Goal: Information Seeking & Learning: Learn about a topic

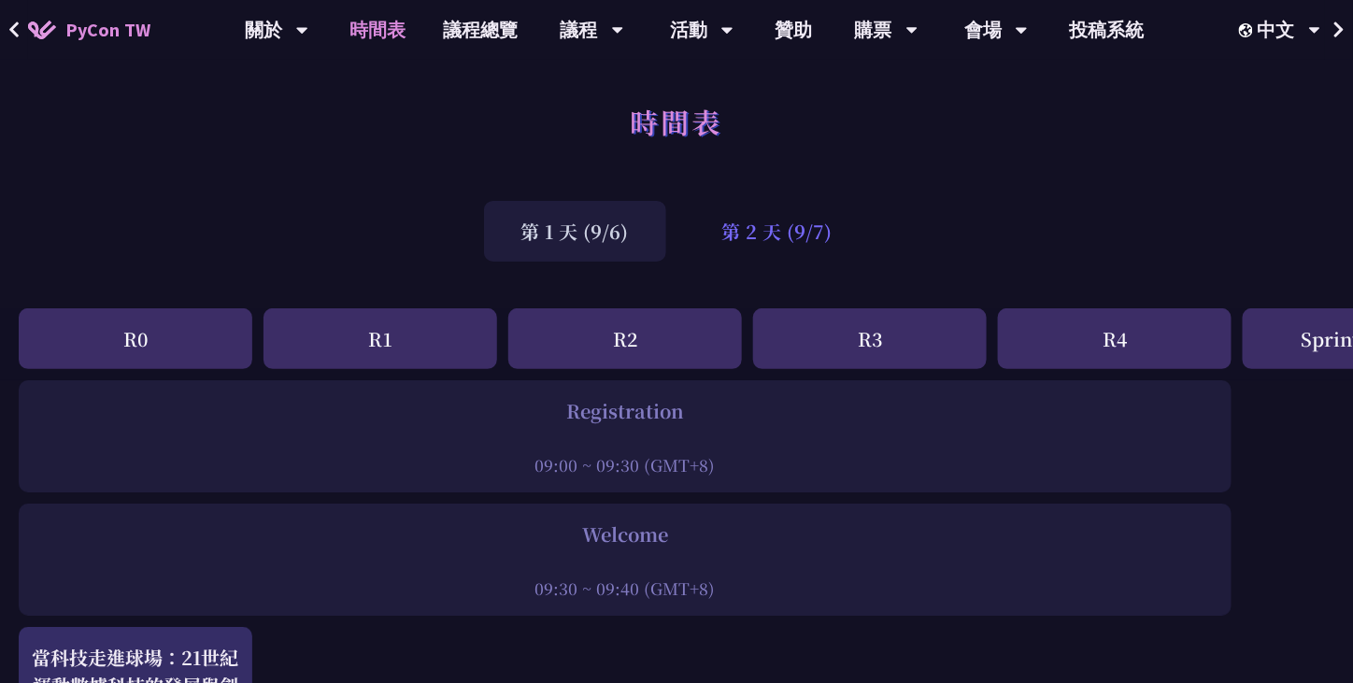
click at [793, 230] on div "第 2 天 (9/7)" at bounding box center [777, 231] width 185 height 61
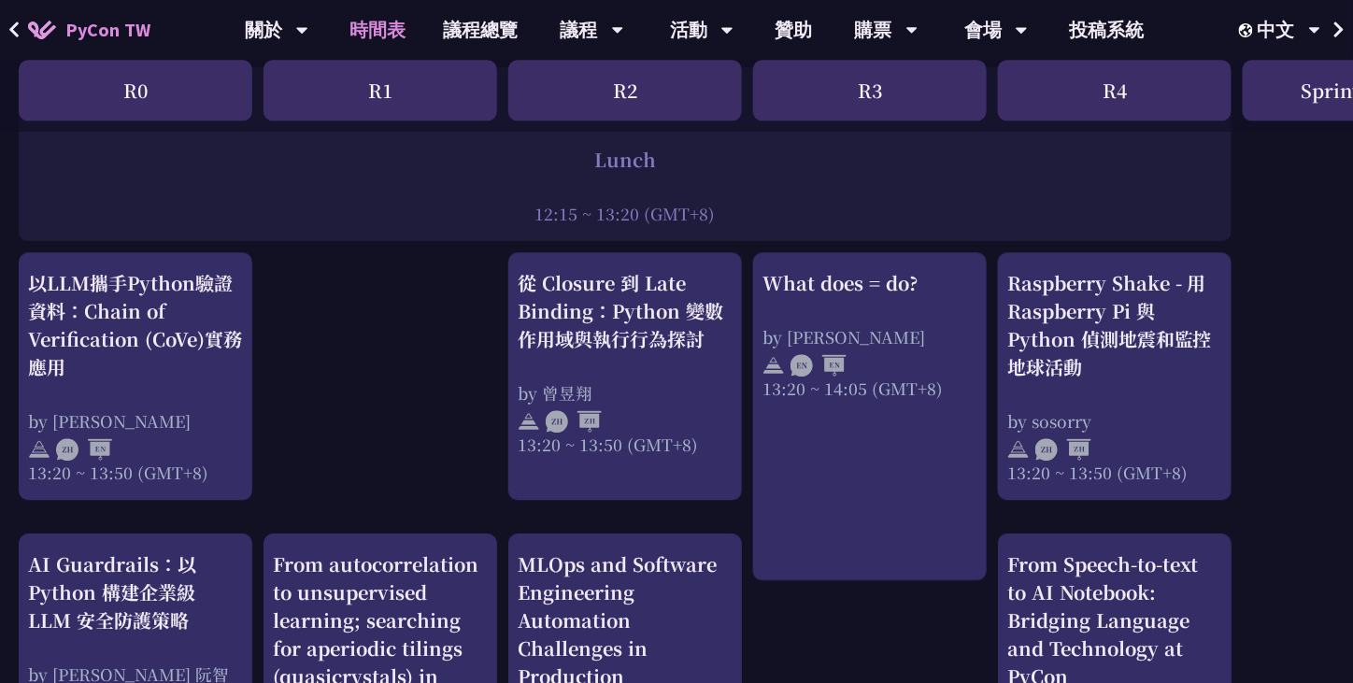
scroll to position [1519, 0]
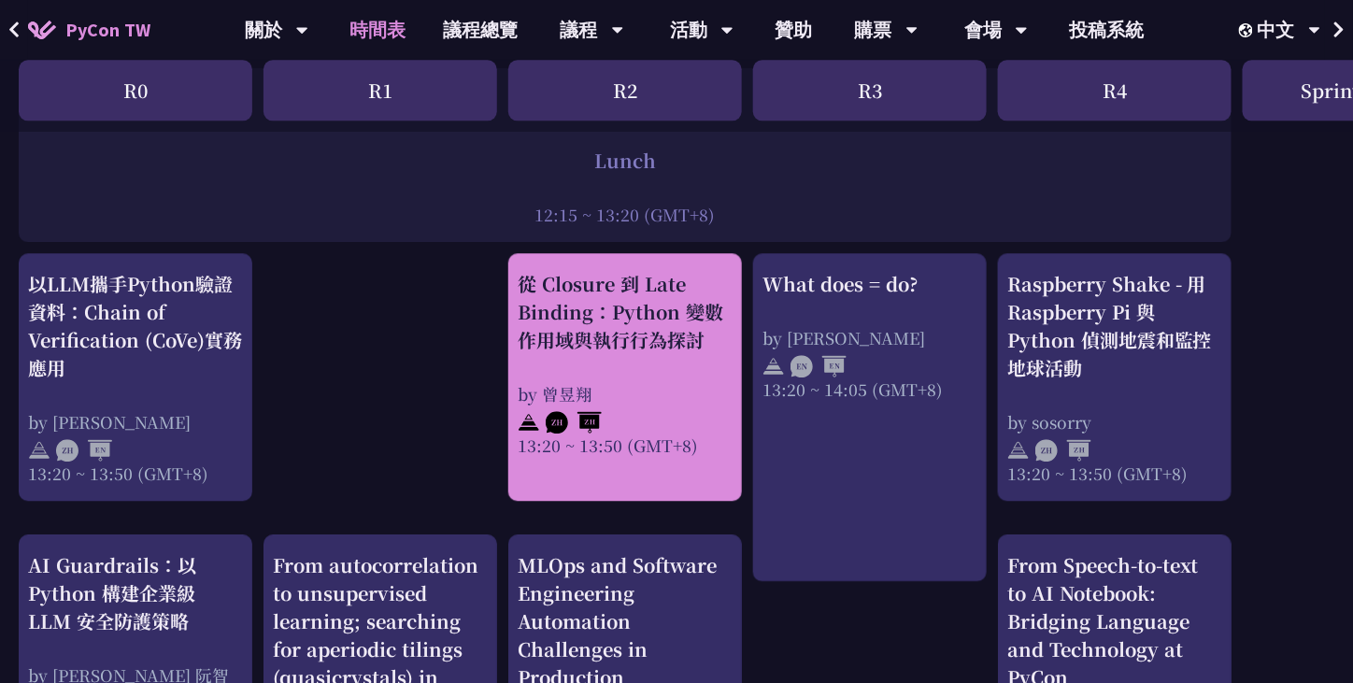
click at [643, 351] on div "從 Closure 到 Late Binding：Python 變數作用域與執行行為探討" at bounding box center [625, 312] width 215 height 84
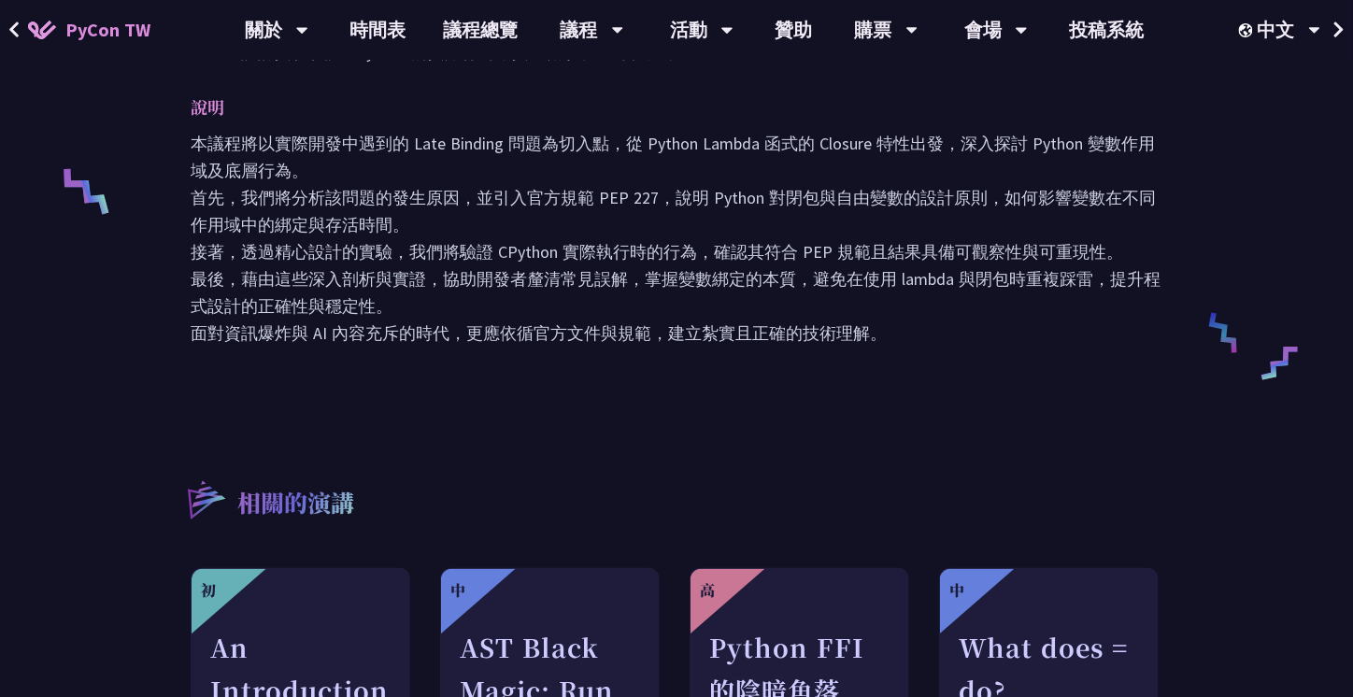
scroll to position [742, 0]
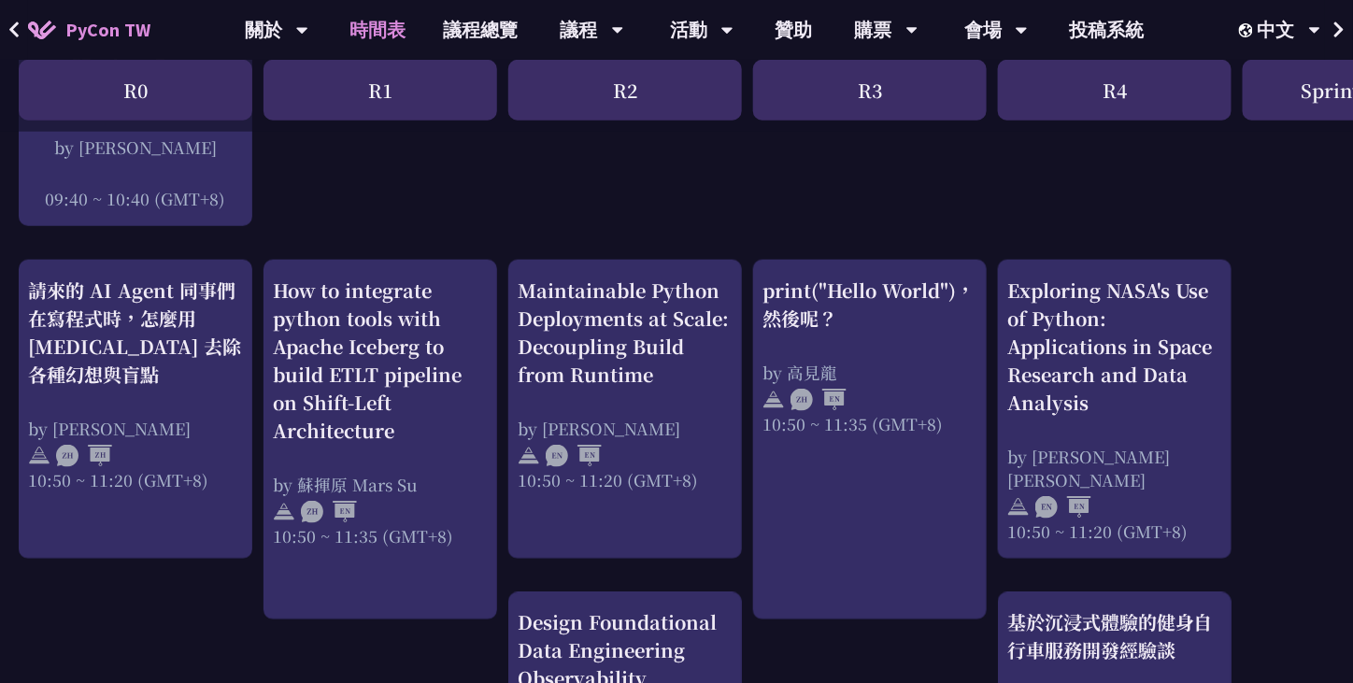
scroll to position [587, 0]
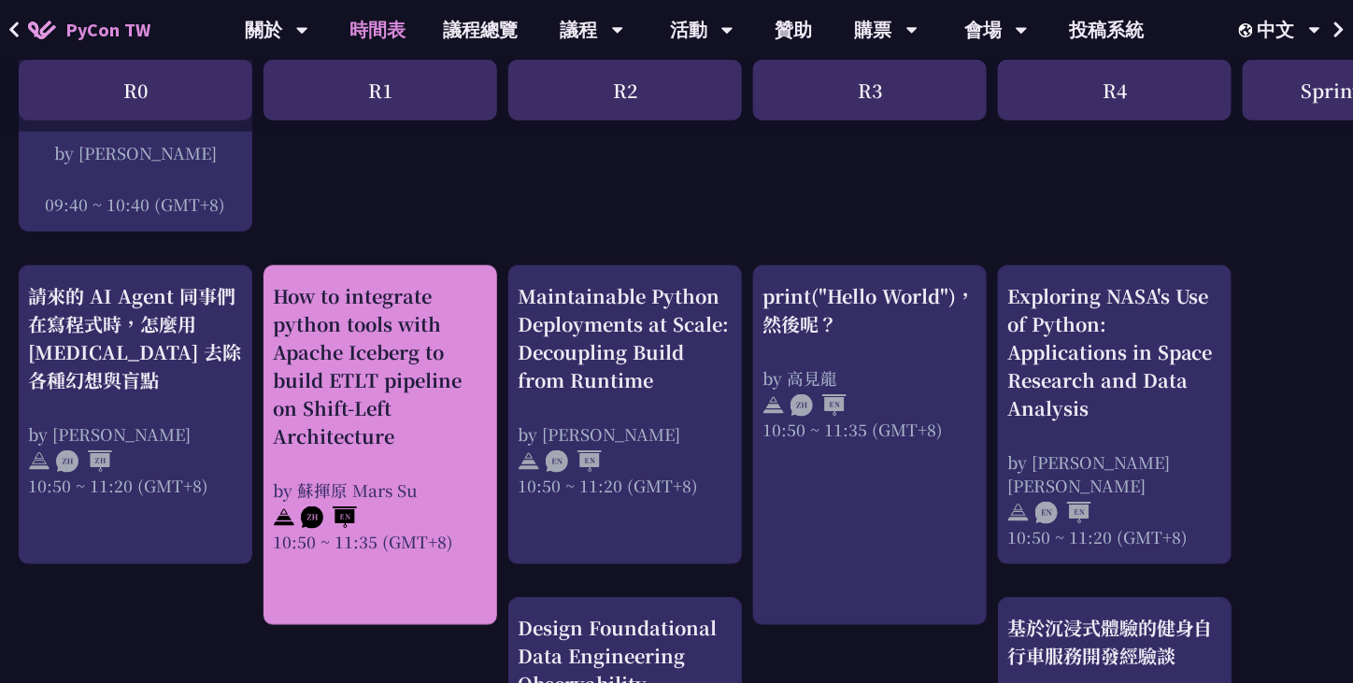
click at [462, 345] on div "How to integrate python tools with Apache Iceberg to build ETLT pipeline on Shi…" at bounding box center [380, 366] width 215 height 168
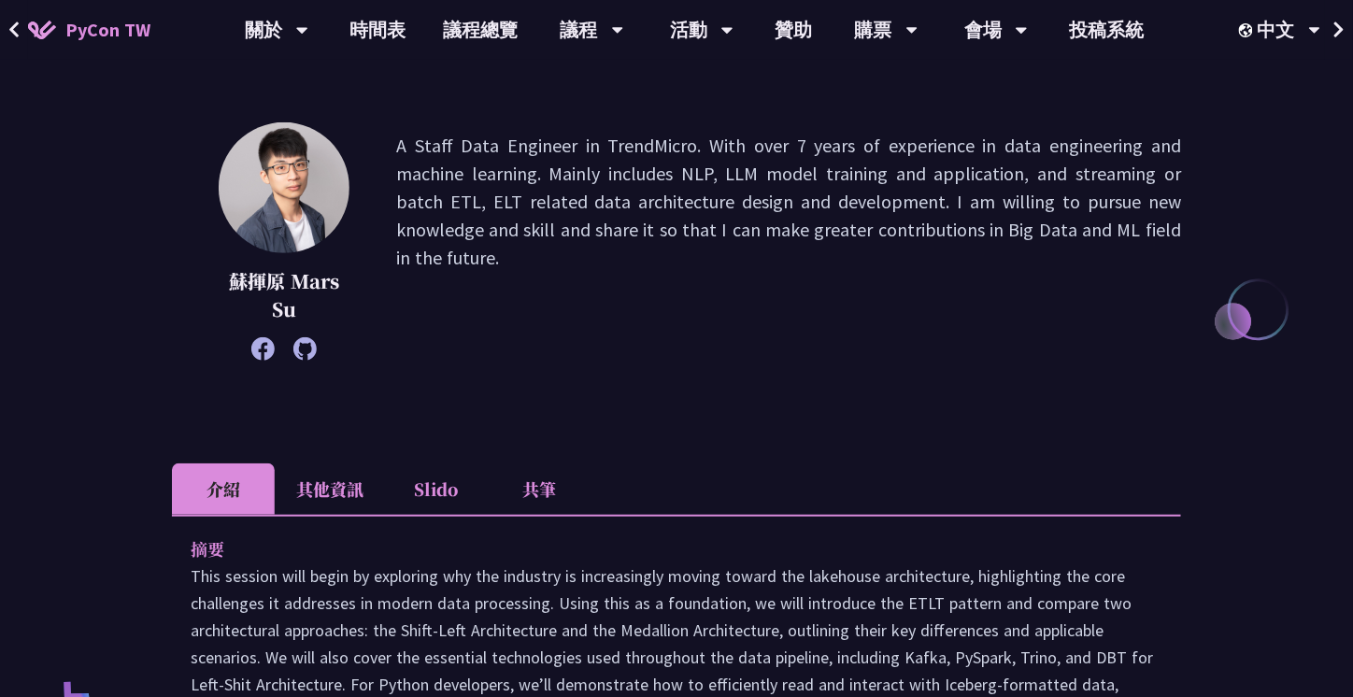
scroll to position [226, 0]
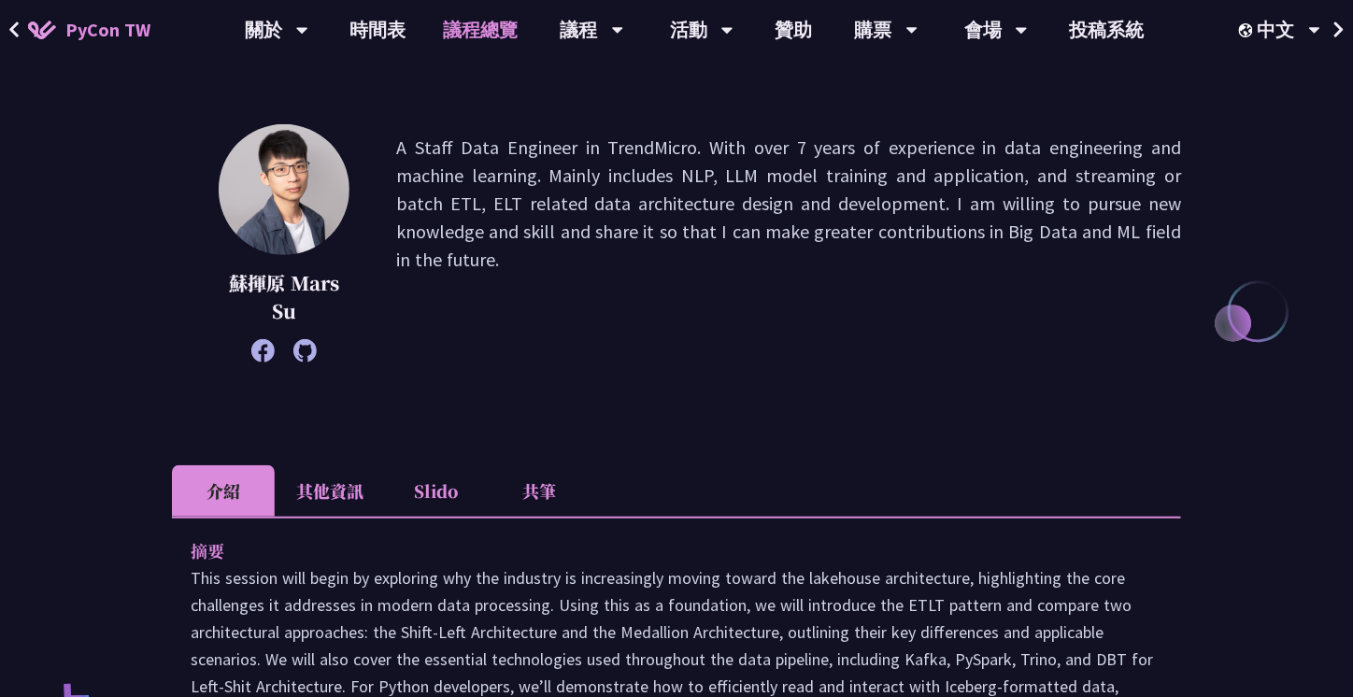
click at [487, 40] on link "議程總覽" at bounding box center [481, 30] width 112 height 60
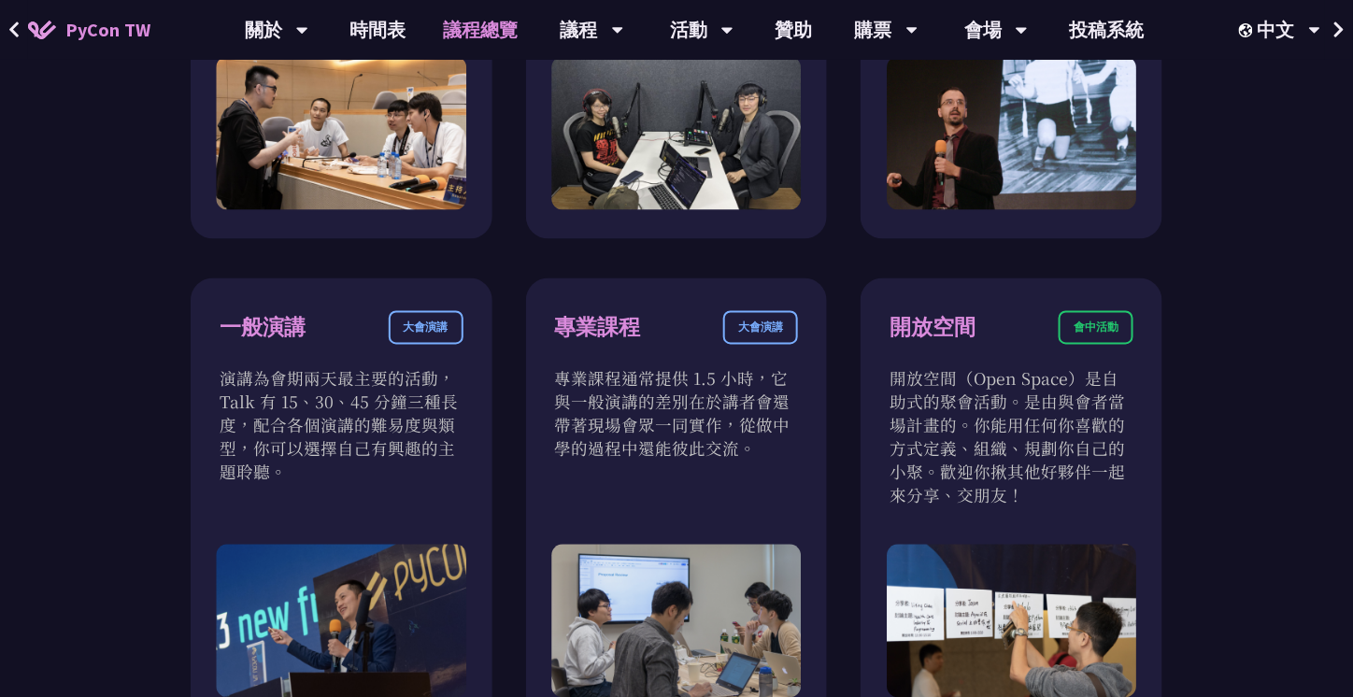
scroll to position [940, 0]
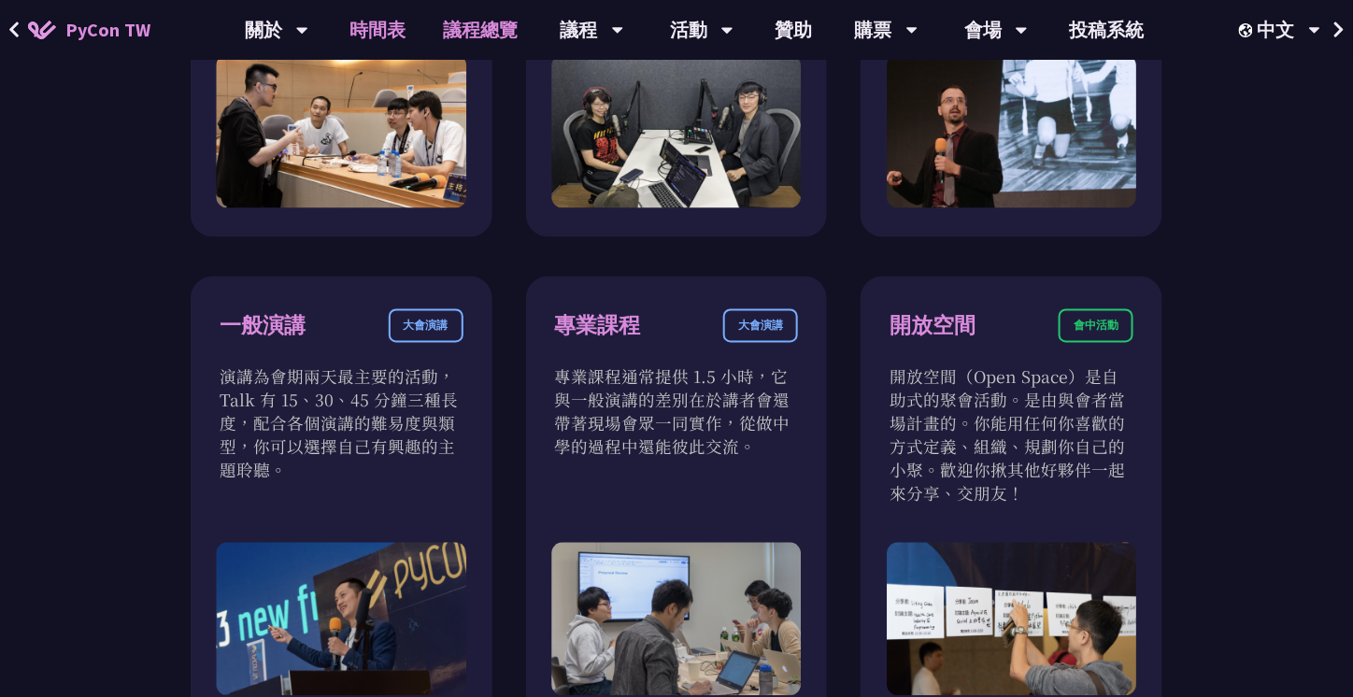
click at [409, 23] on link "時間表" at bounding box center [378, 30] width 93 height 60
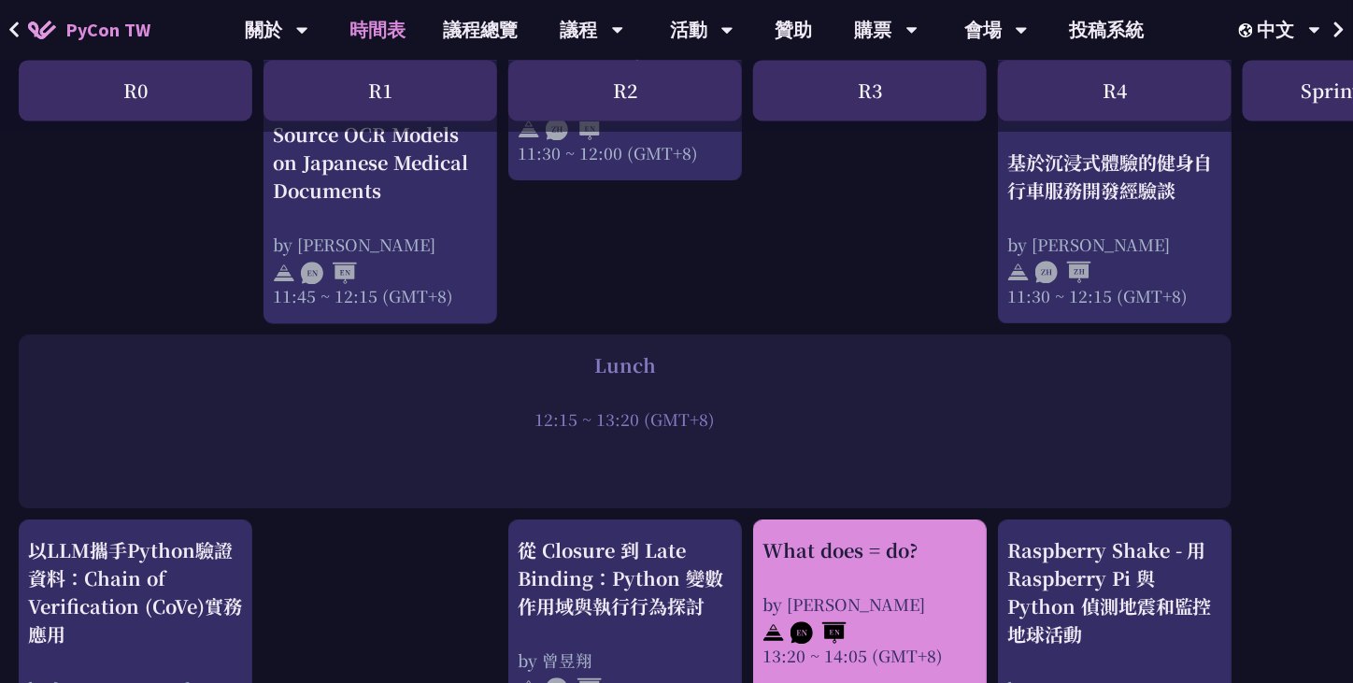
scroll to position [1252, 0]
click at [764, 545] on div "What does = do?" at bounding box center [870, 551] width 215 height 28
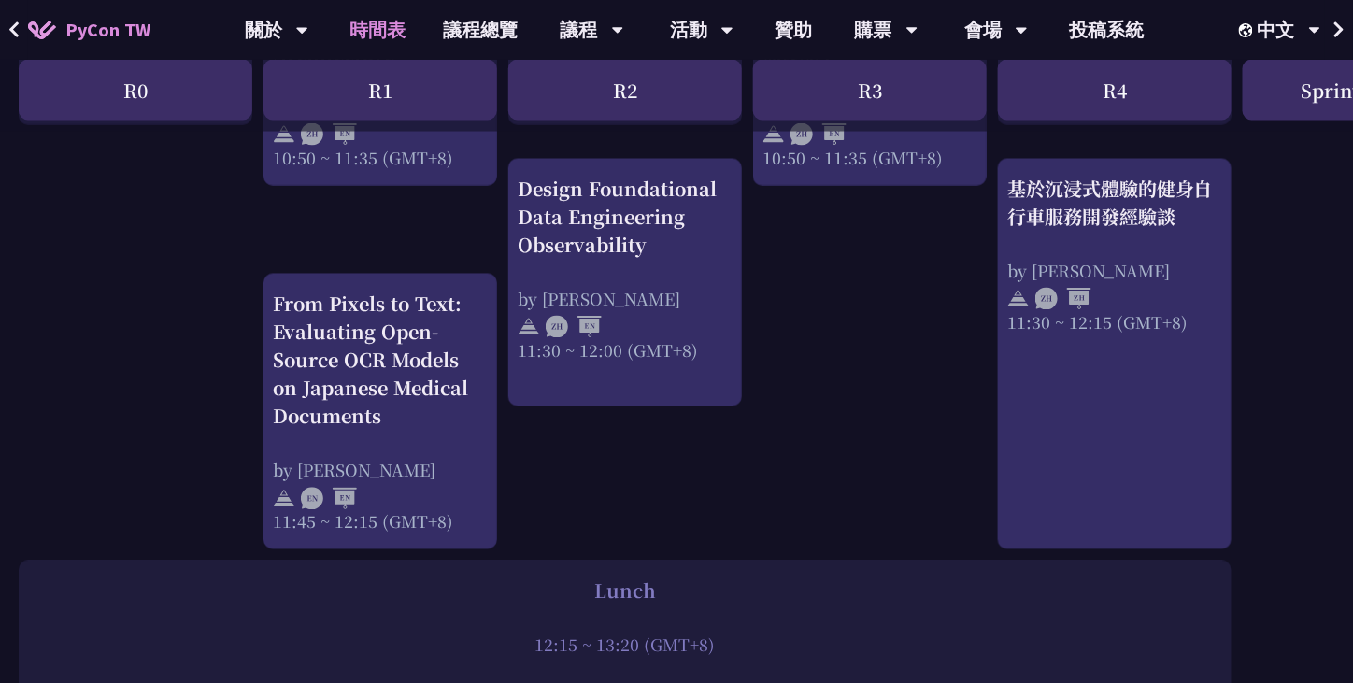
scroll to position [1027, 0]
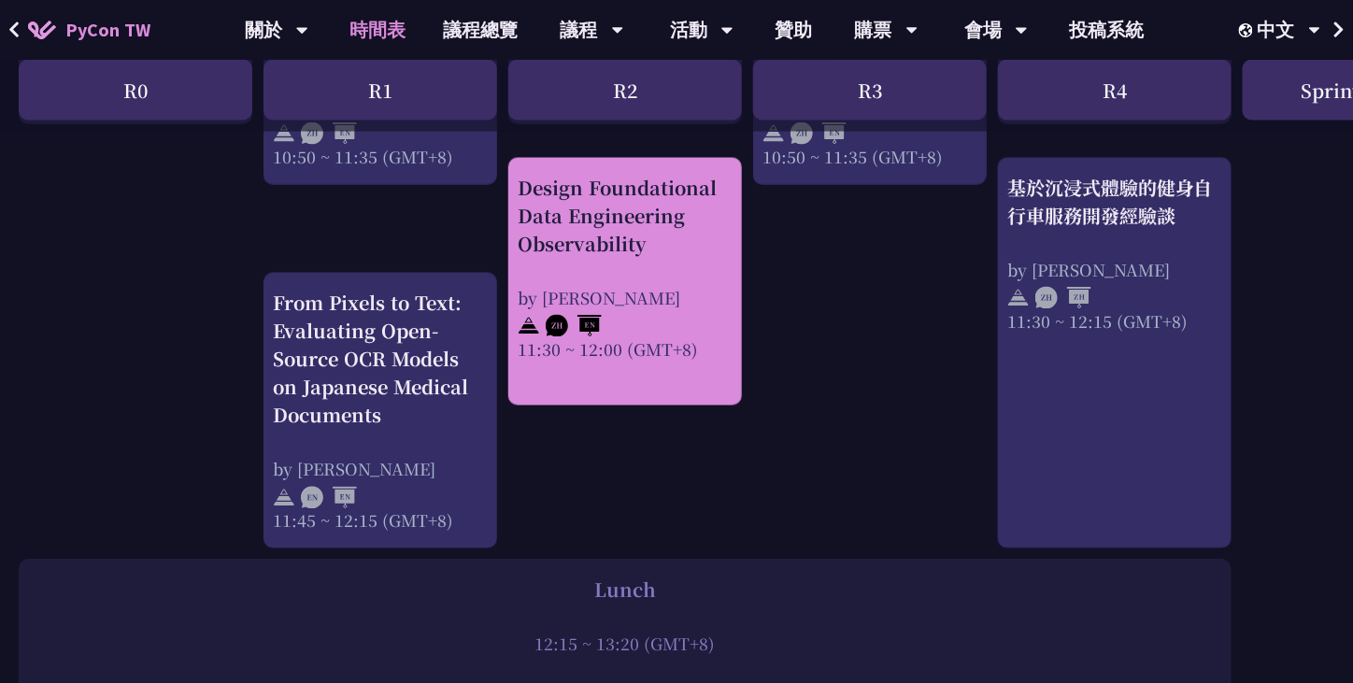
click at [730, 308] on div "by [PERSON_NAME]" at bounding box center [625, 298] width 215 height 23
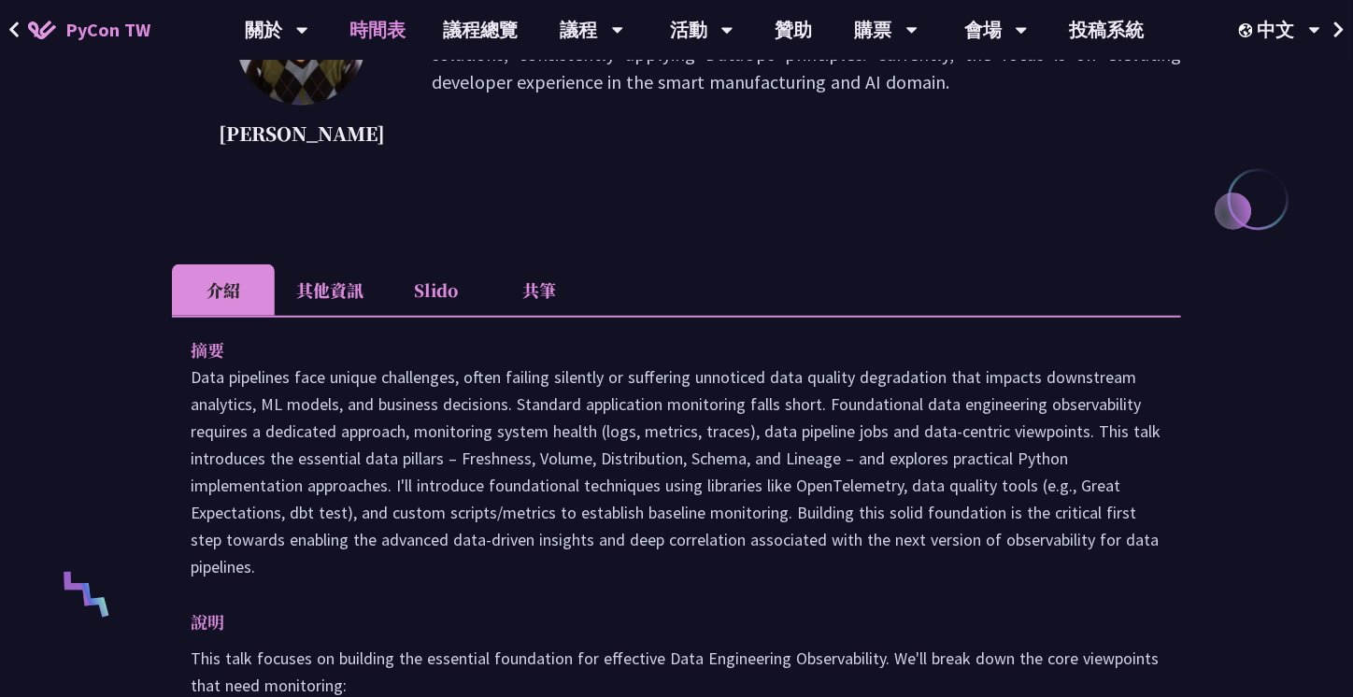
scroll to position [339, 0]
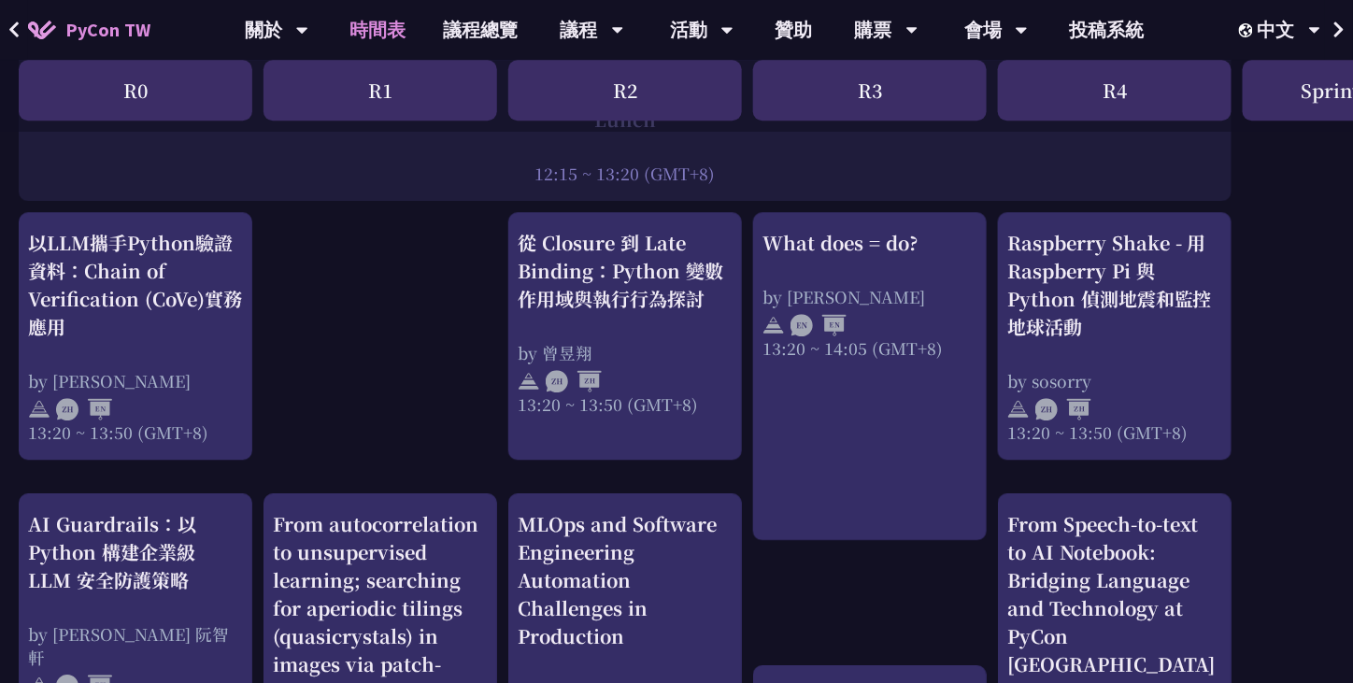
scroll to position [1714, 0]
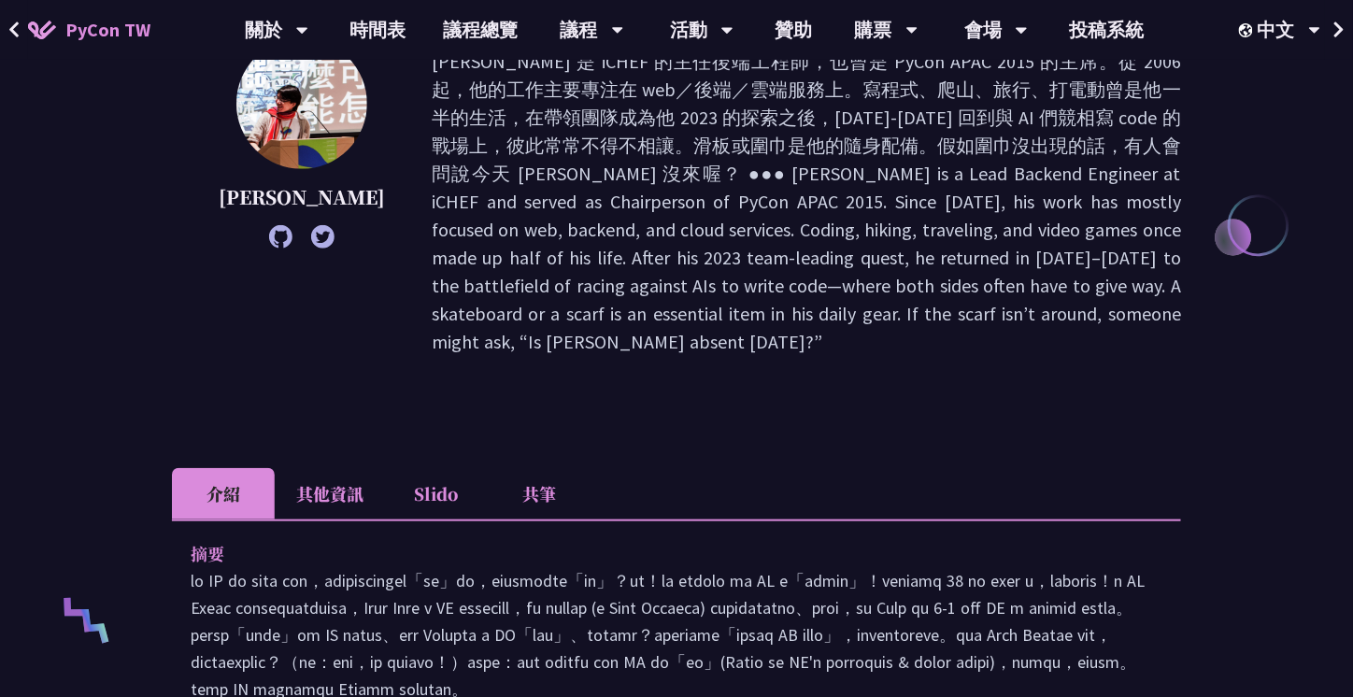
scroll to position [314, 0]
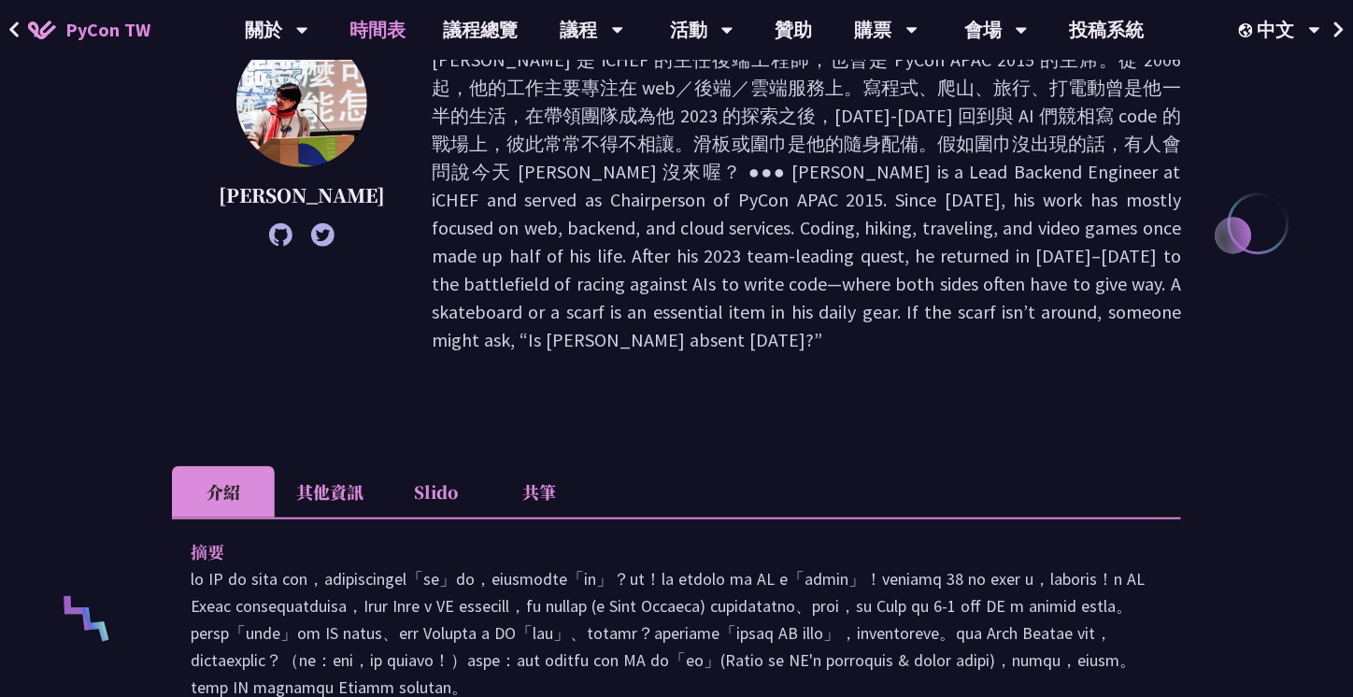
click at [391, 34] on link "時間表" at bounding box center [378, 30] width 93 height 60
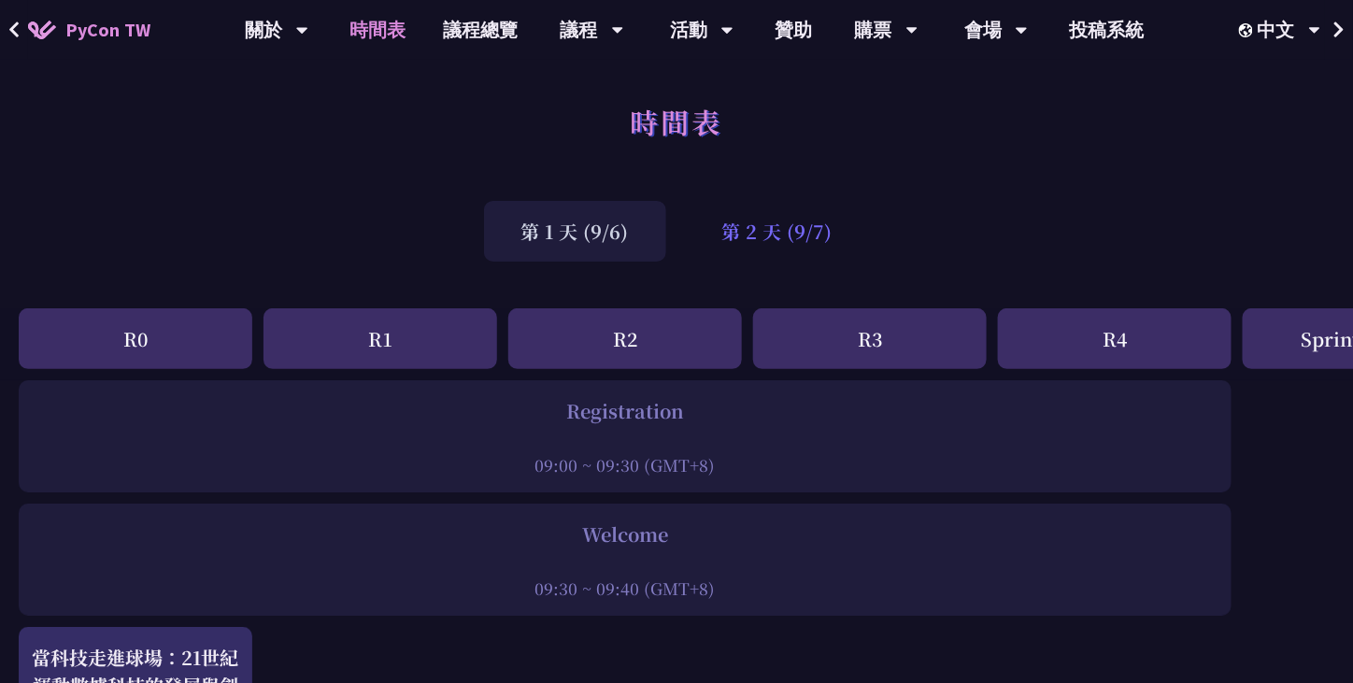
click at [816, 224] on div "第 2 天 (9/7)" at bounding box center [777, 231] width 185 height 61
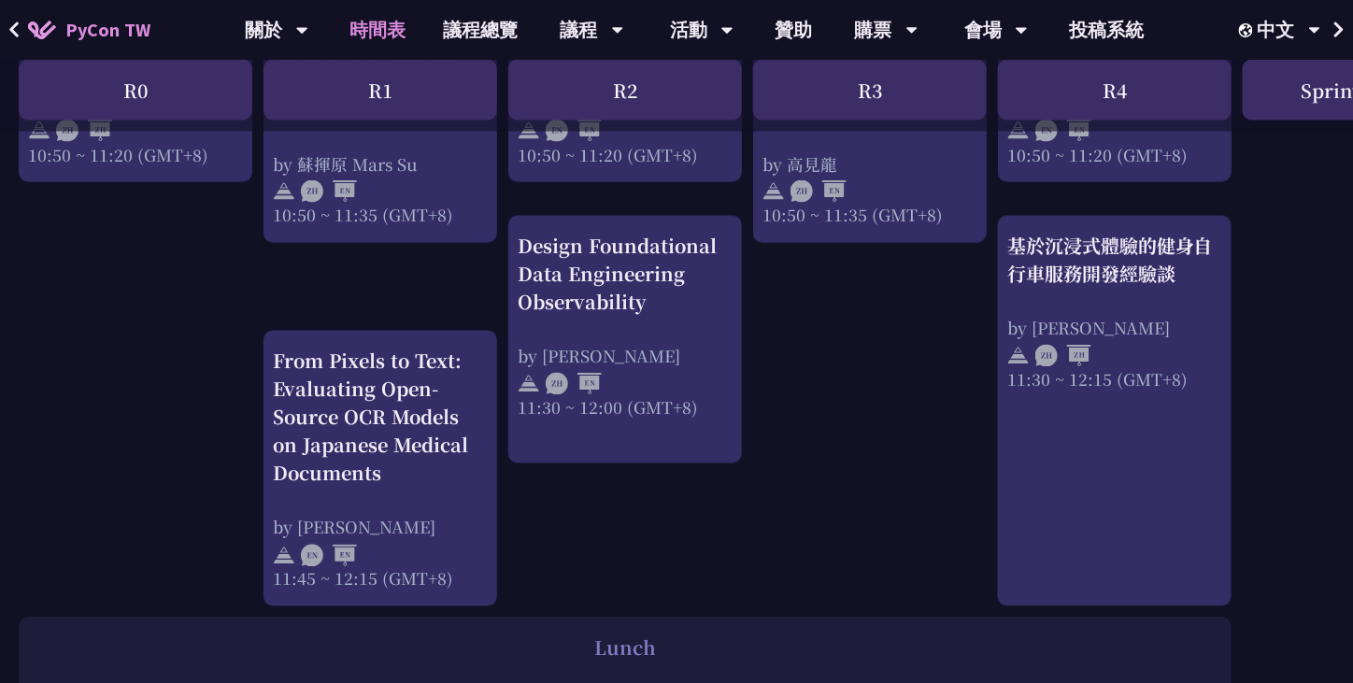
scroll to position [968, 0]
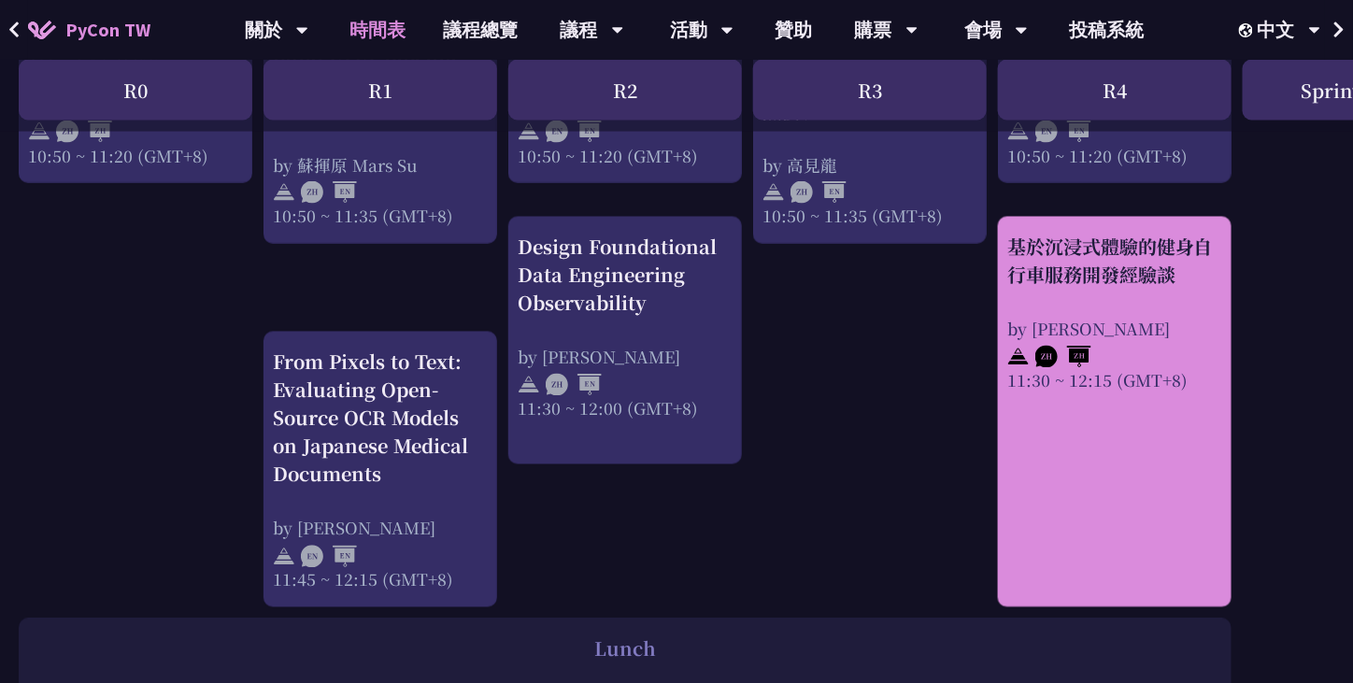
click at [1092, 303] on div "基於沉浸式體驗的健身自行車服務開發經驗談 by Peter 11:30 ~ 12:15 (GMT+8)" at bounding box center [1115, 313] width 215 height 159
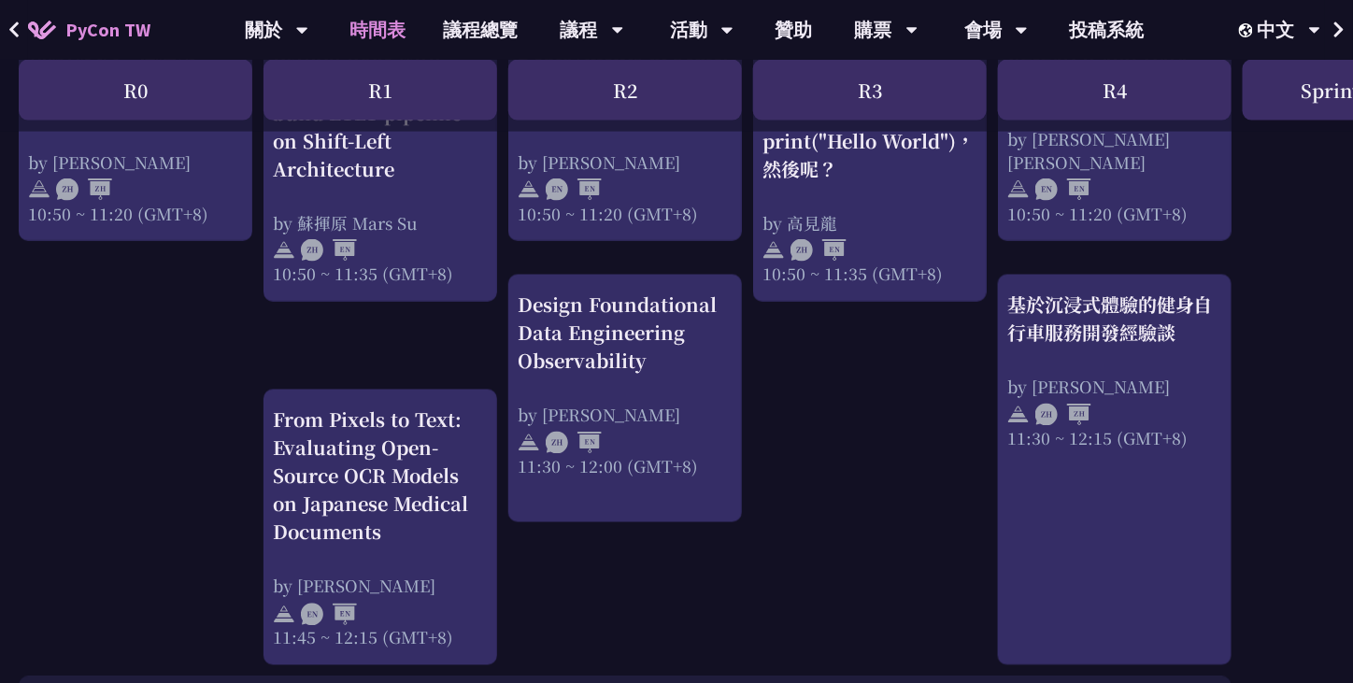
scroll to position [910, 0]
